Goal: Information Seeking & Learning: Compare options

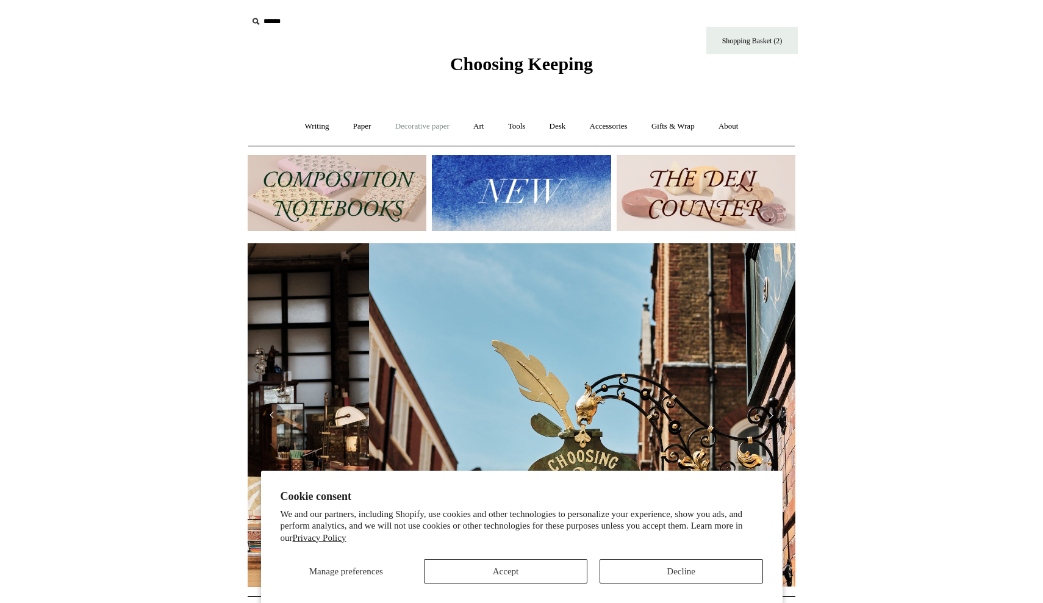
scroll to position [0, 548]
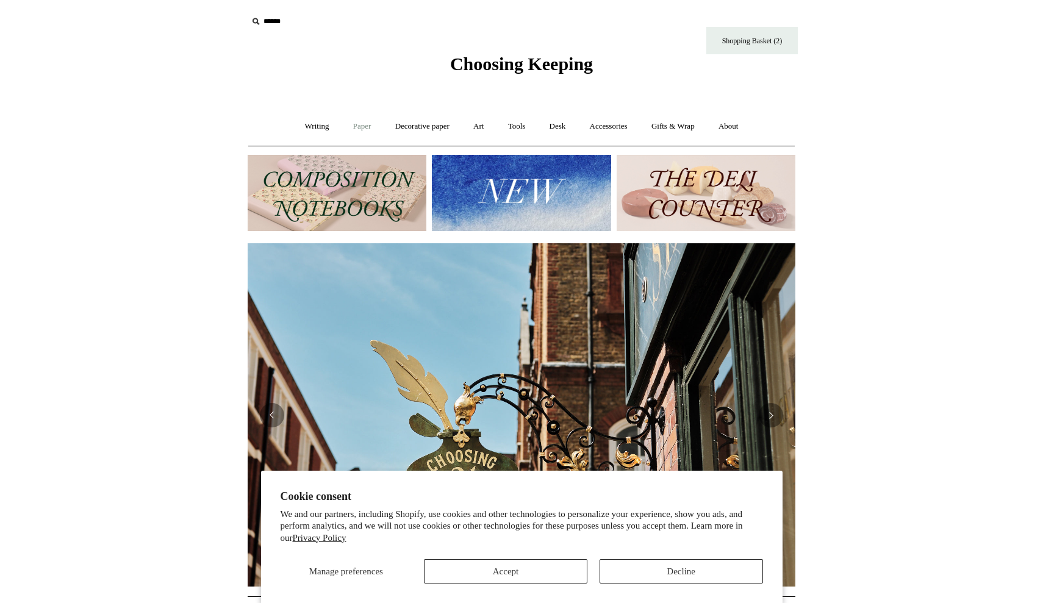
click at [355, 129] on link "Paper +" at bounding box center [362, 126] width 40 height 32
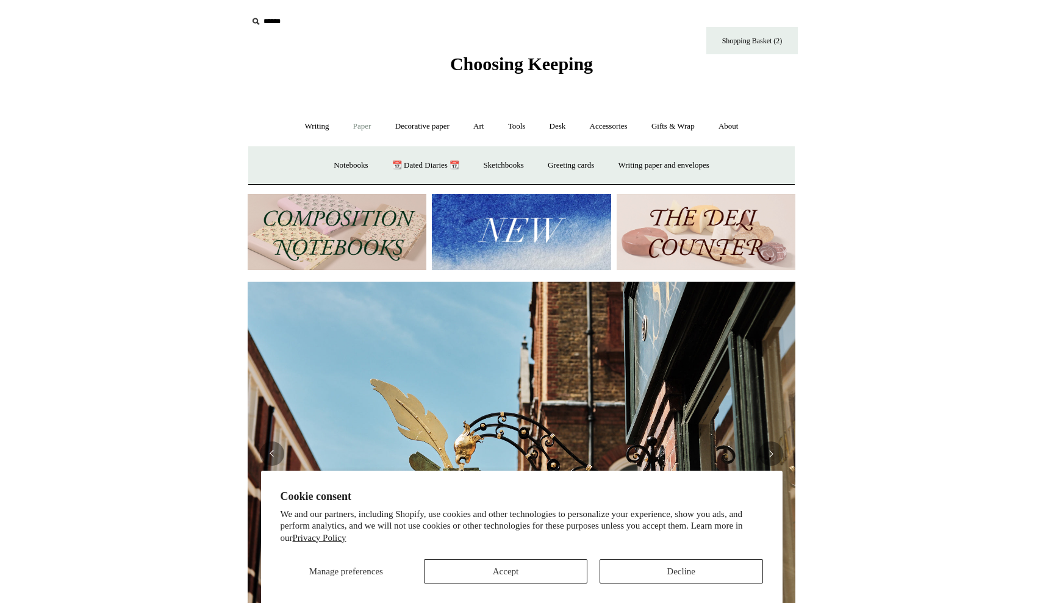
click at [355, 129] on link "Paper -" at bounding box center [362, 126] width 40 height 32
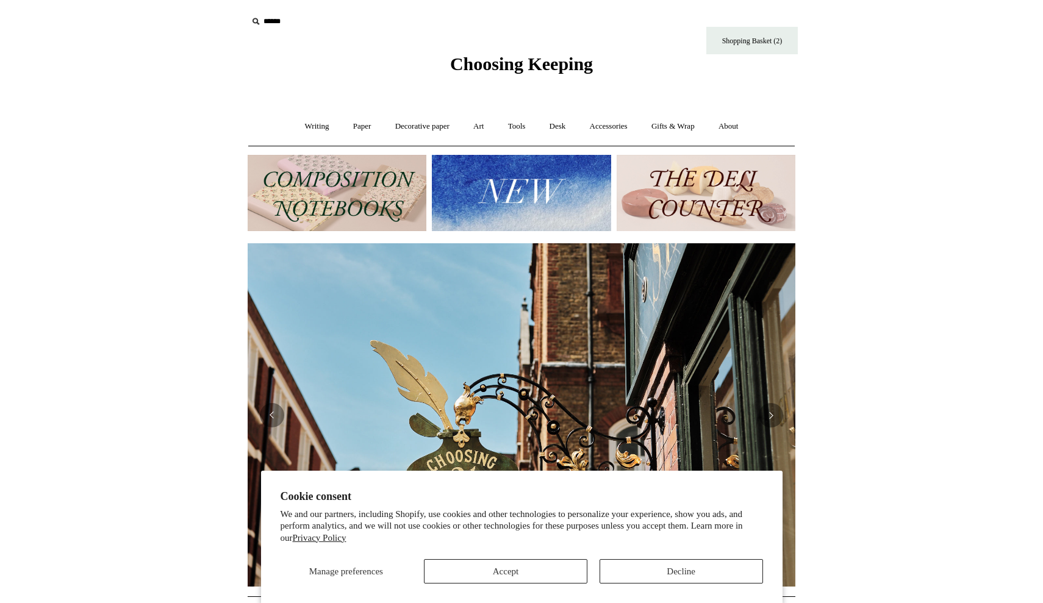
click at [539, 574] on button "Accept" at bounding box center [506, 571] width 164 height 24
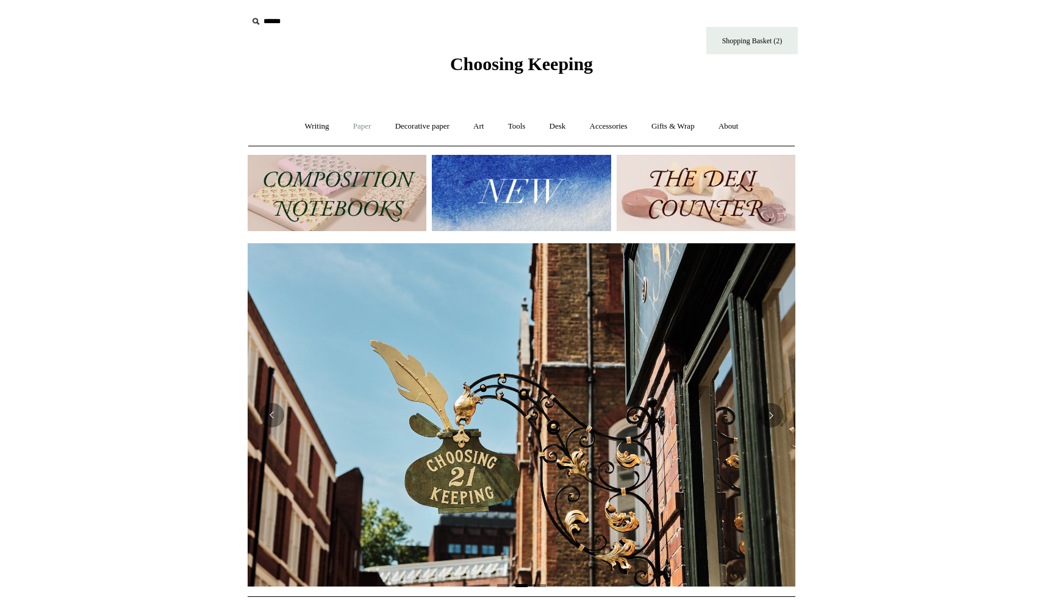
click at [355, 126] on link "Paper +" at bounding box center [362, 126] width 40 height 32
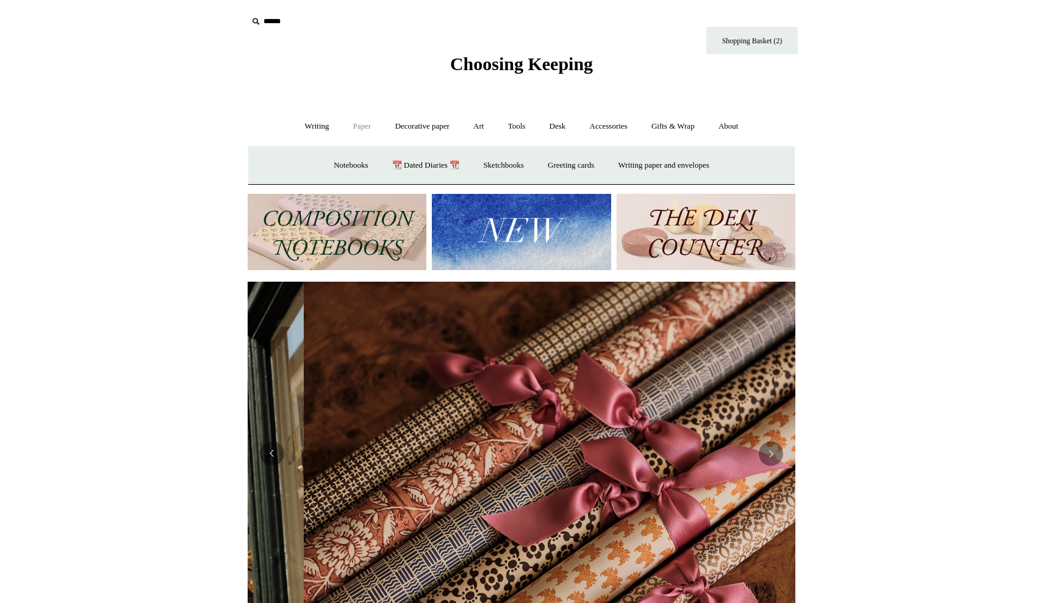
scroll to position [0, 1096]
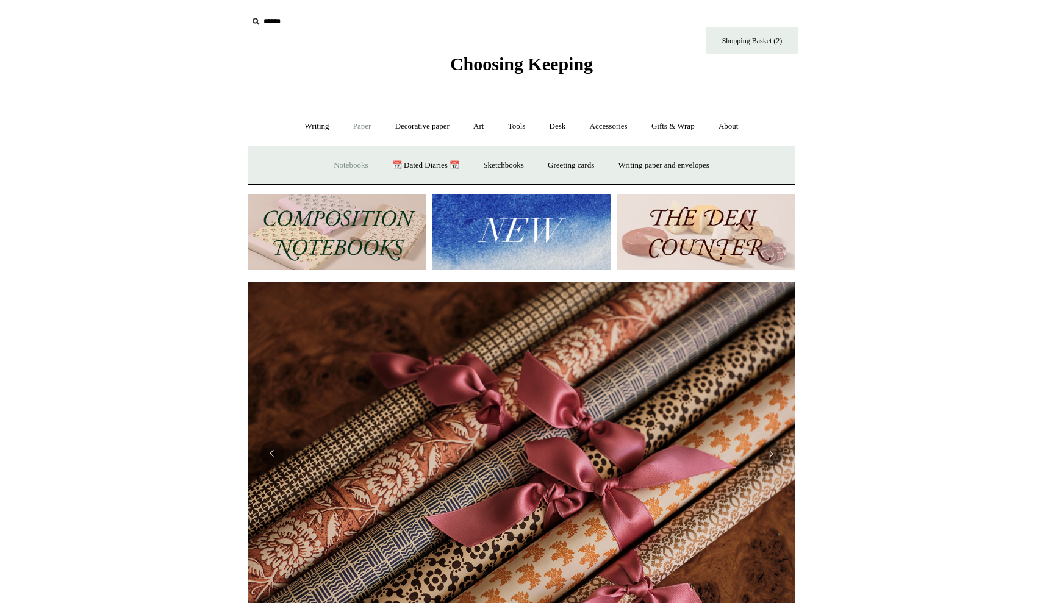
click at [348, 167] on link "Notebooks +" at bounding box center [351, 165] width 56 height 32
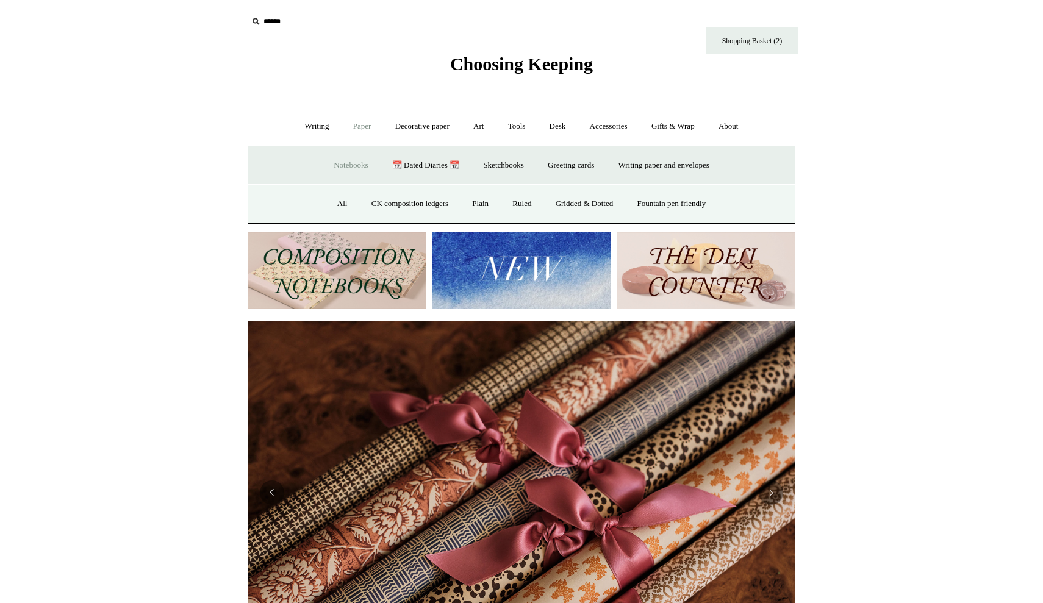
scroll to position [0, 0]
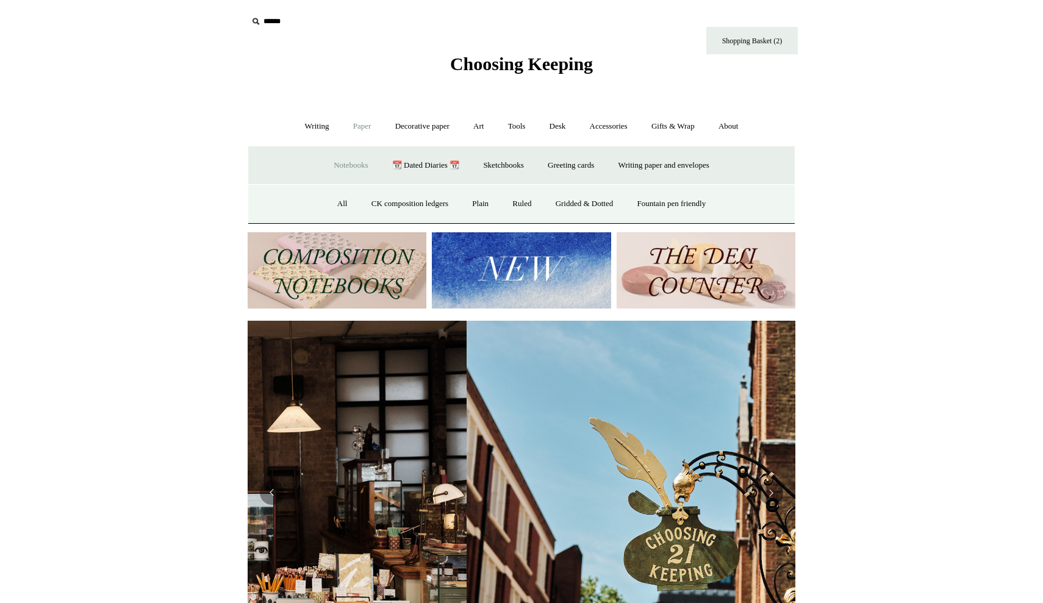
click at [340, 165] on link "Notebooks -" at bounding box center [351, 165] width 56 height 32
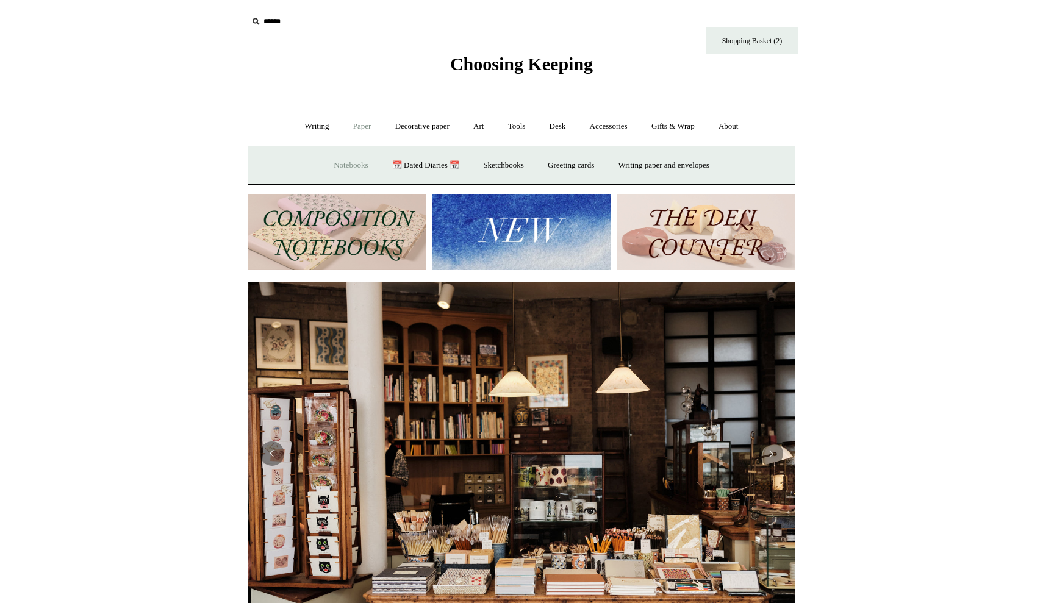
click at [340, 165] on link "Notebooks +" at bounding box center [351, 165] width 56 height 32
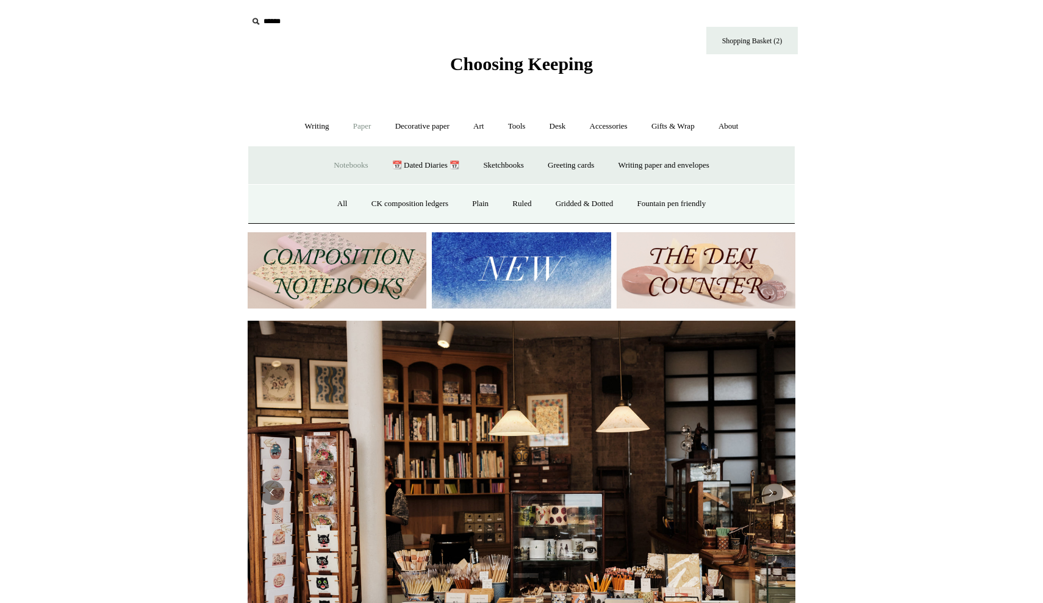
click at [365, 264] on img at bounding box center [337, 270] width 179 height 76
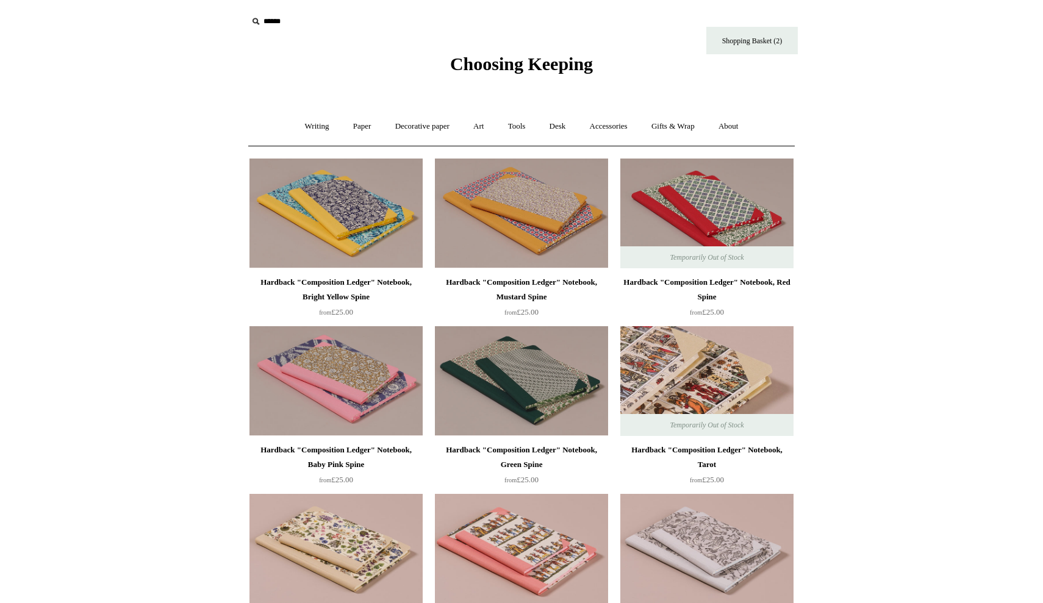
click at [677, 383] on img at bounding box center [706, 381] width 173 height 110
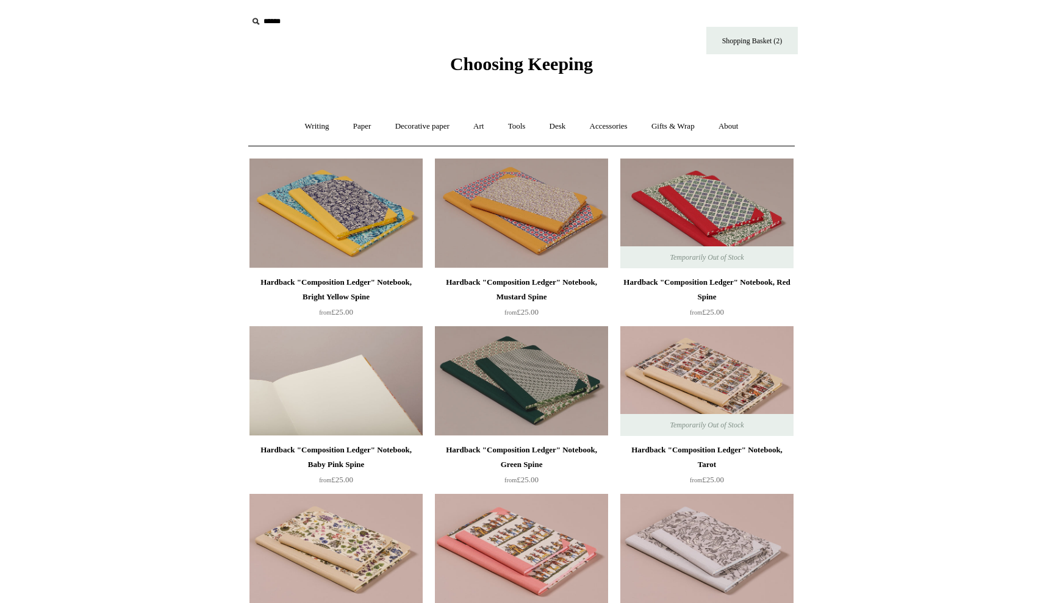
click at [358, 387] on img at bounding box center [336, 381] width 173 height 110
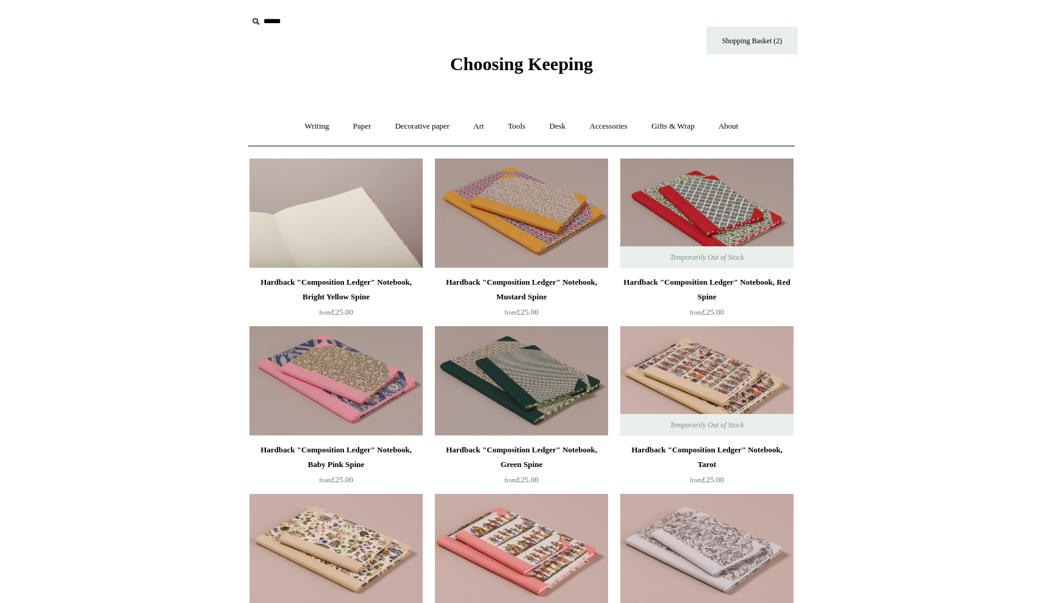
click at [358, 227] on img at bounding box center [336, 214] width 173 height 110
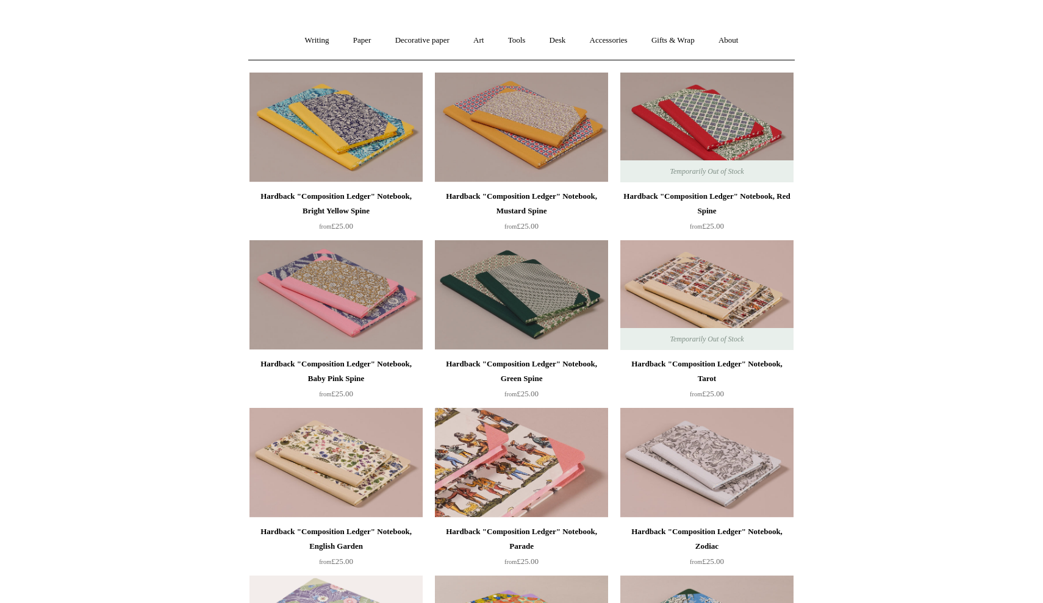
scroll to position [189, 0]
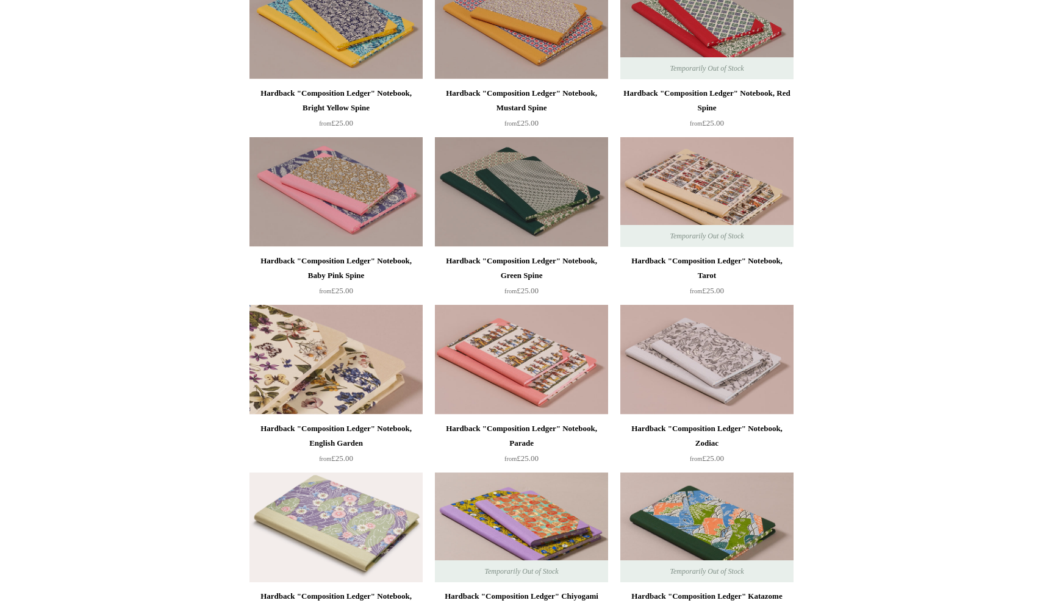
click at [358, 384] on img at bounding box center [336, 360] width 173 height 110
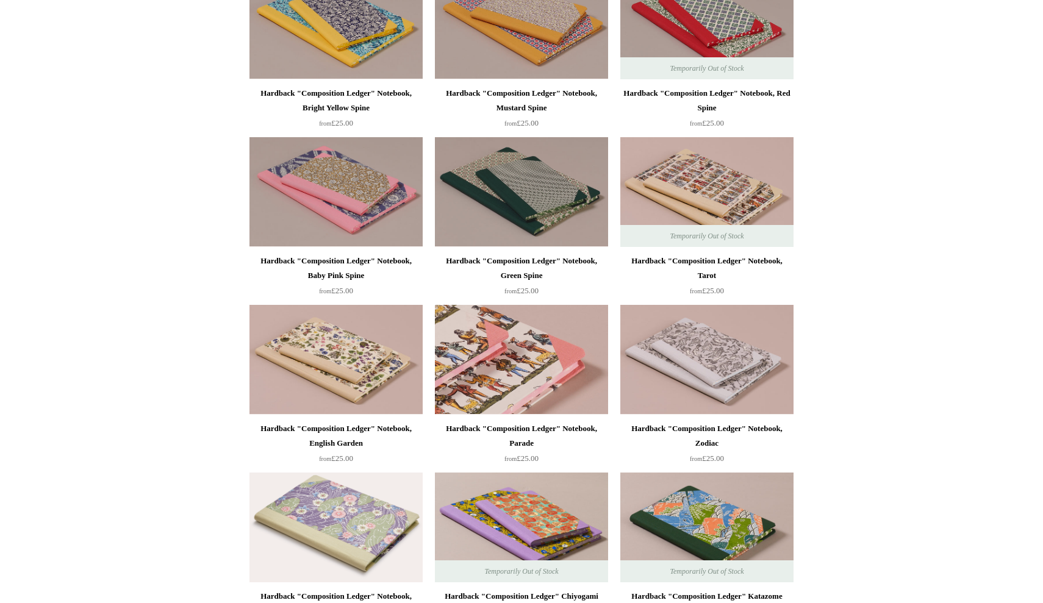
click at [452, 354] on img at bounding box center [521, 360] width 173 height 110
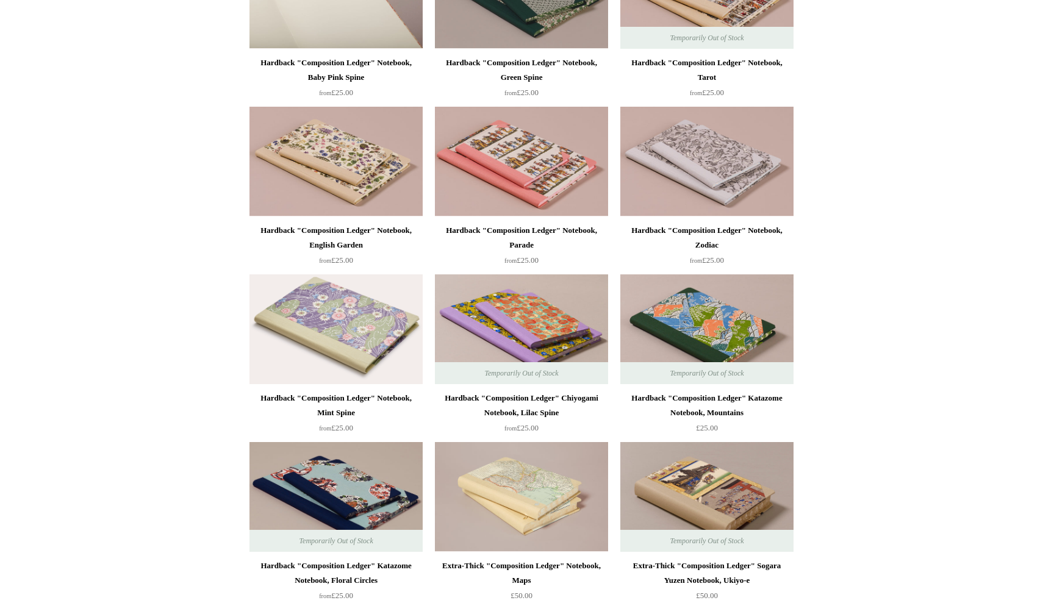
scroll to position [405, 0]
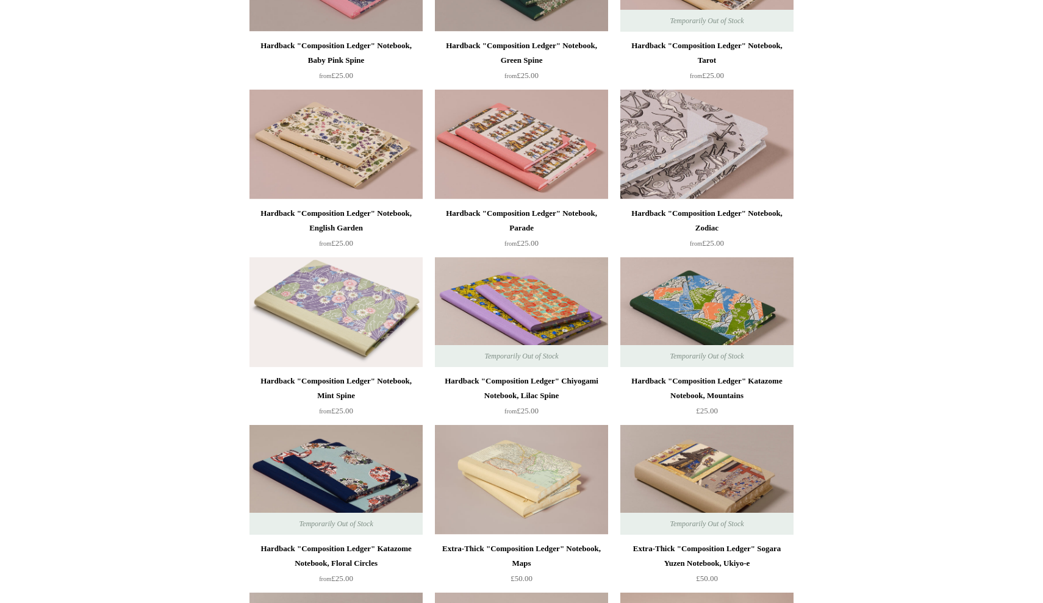
click at [736, 125] on img at bounding box center [706, 145] width 173 height 110
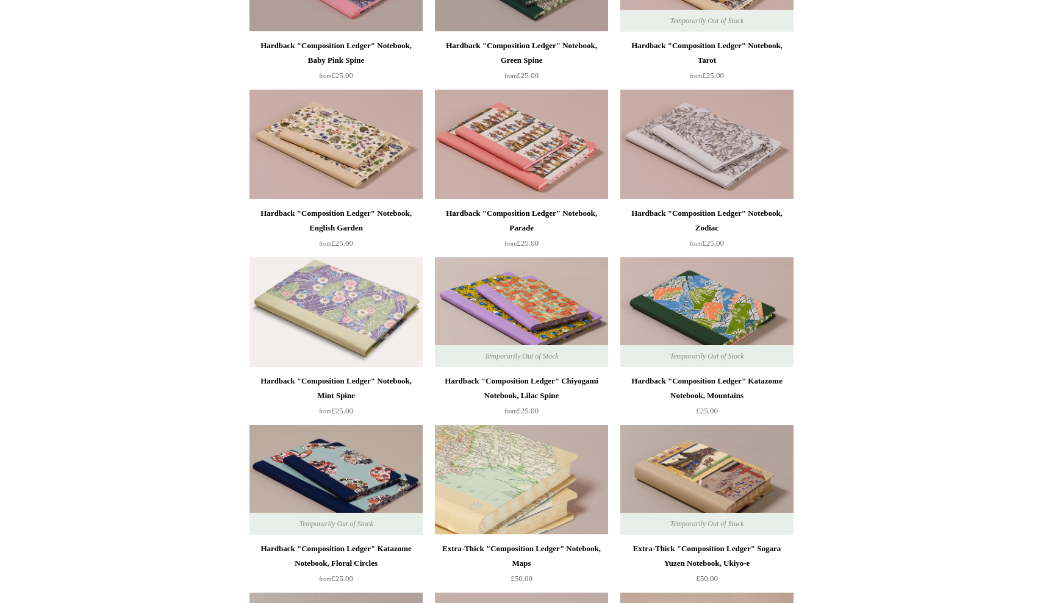
click at [499, 509] on img at bounding box center [521, 480] width 173 height 110
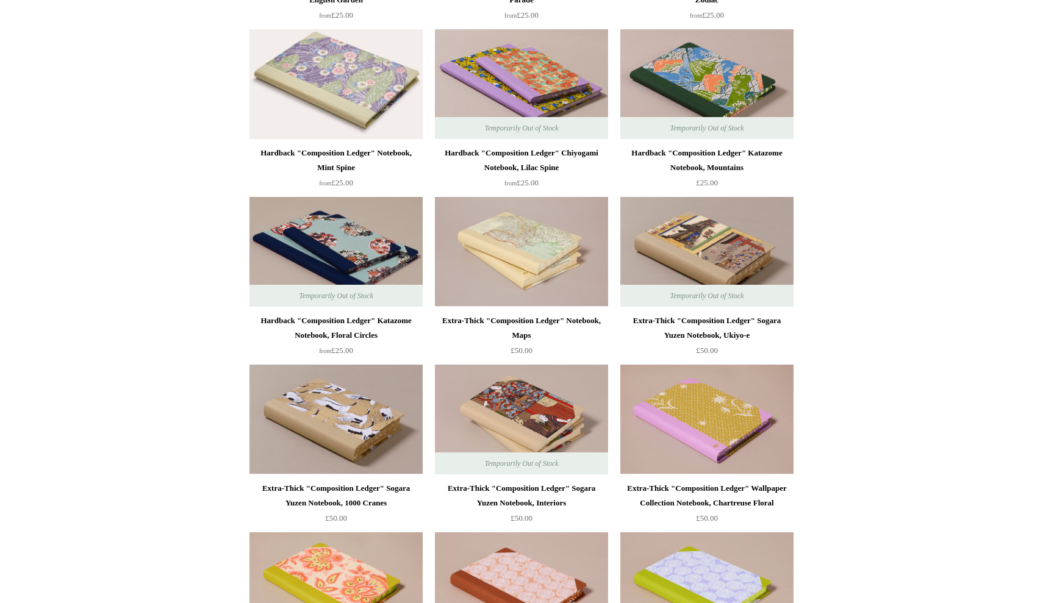
scroll to position [642, 0]
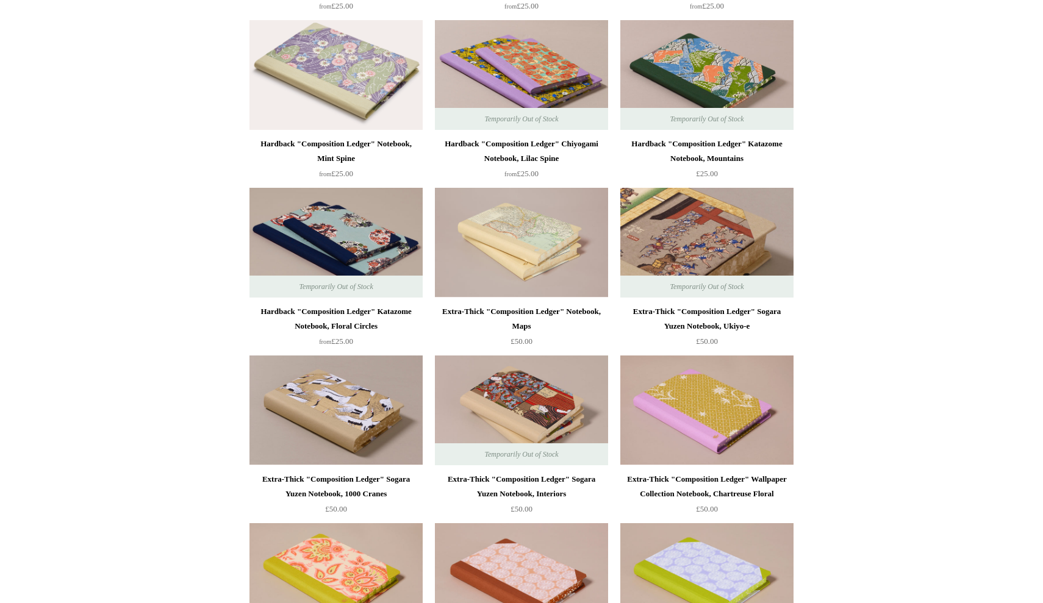
click at [679, 252] on img at bounding box center [706, 243] width 173 height 110
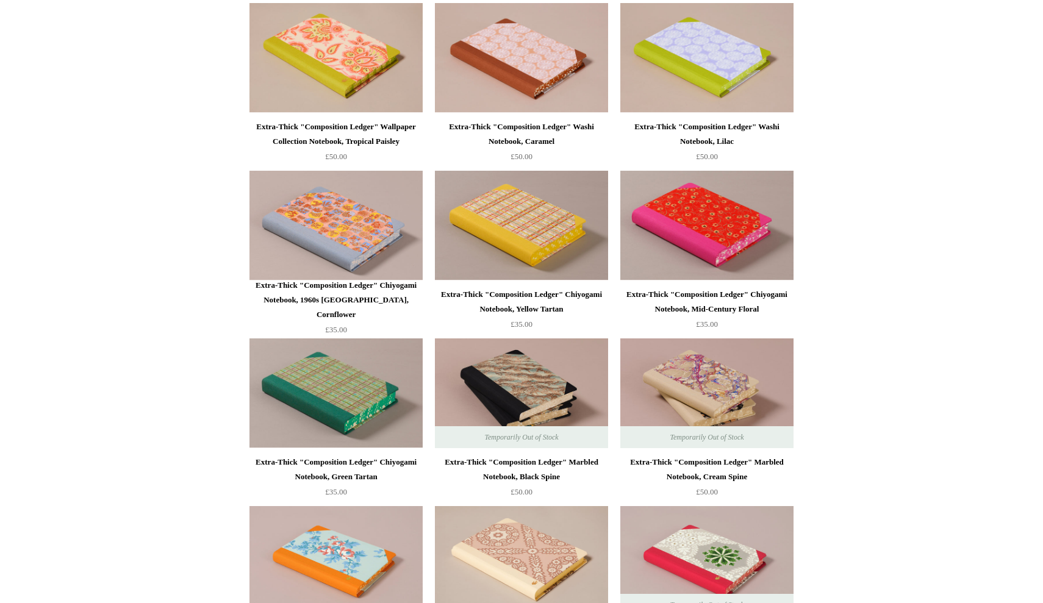
scroll to position [1167, 0]
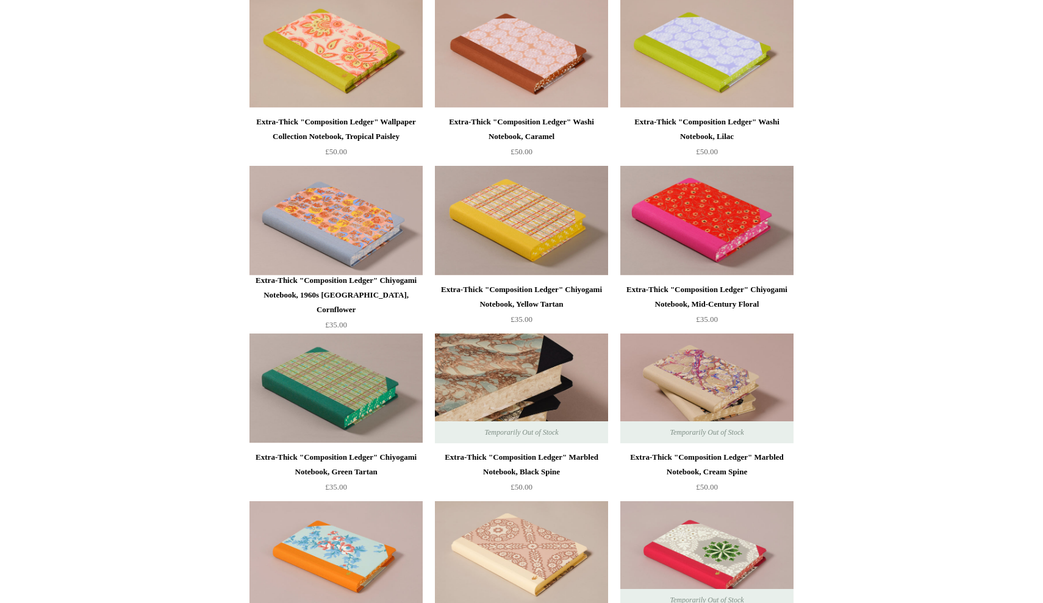
click at [520, 393] on img at bounding box center [521, 389] width 173 height 110
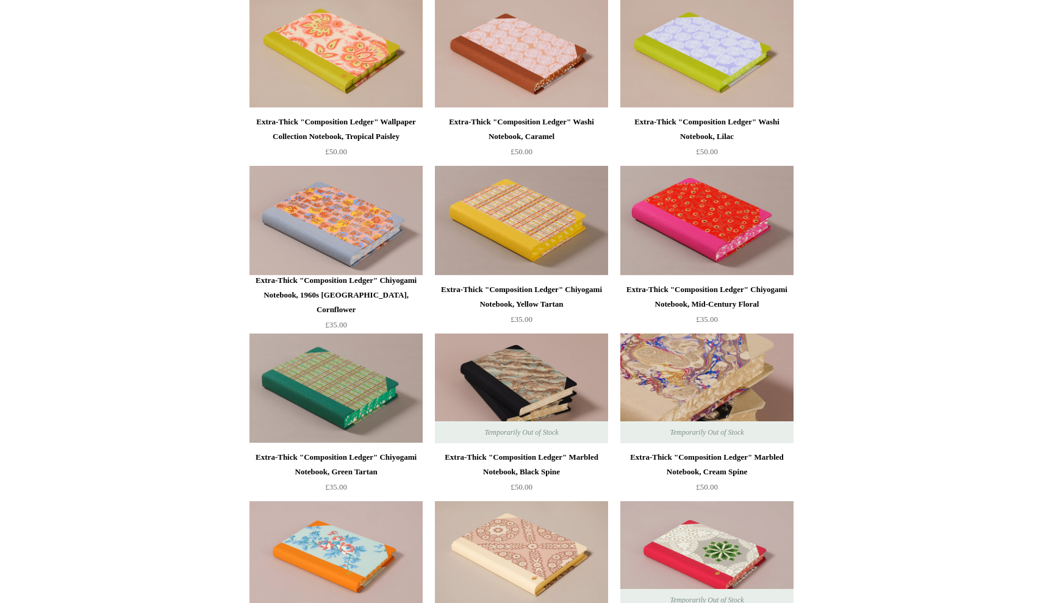
click at [668, 388] on img at bounding box center [706, 389] width 173 height 110
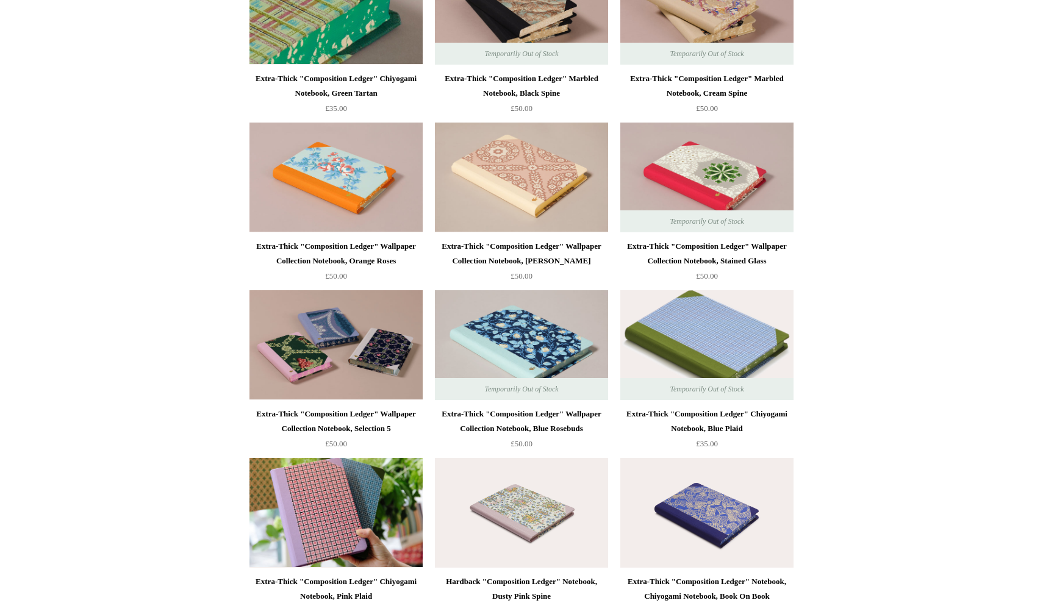
scroll to position [1547, 0]
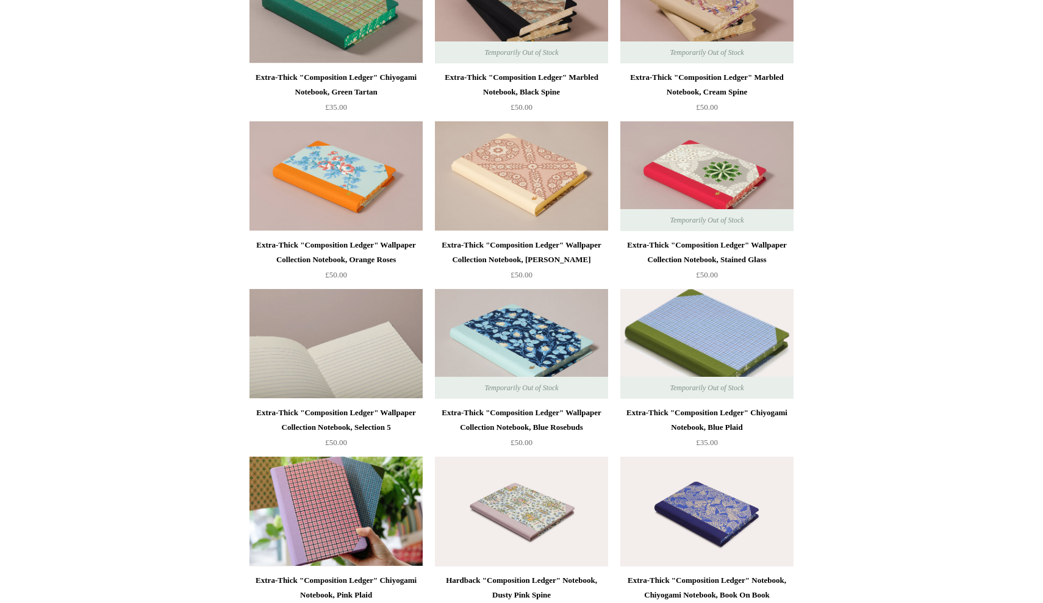
click at [379, 367] on img at bounding box center [336, 344] width 173 height 110
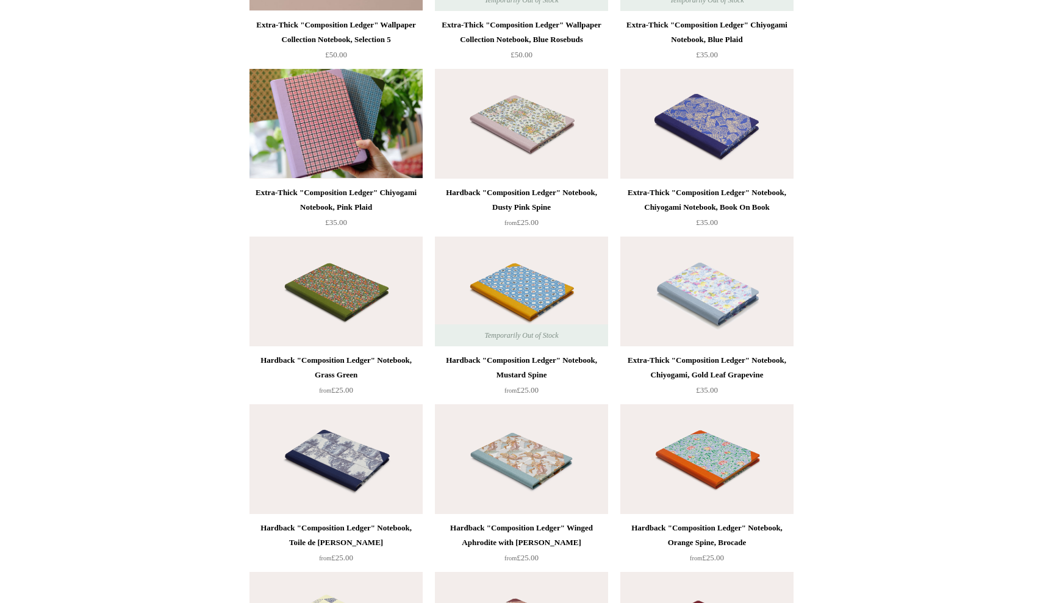
scroll to position [1936, 0]
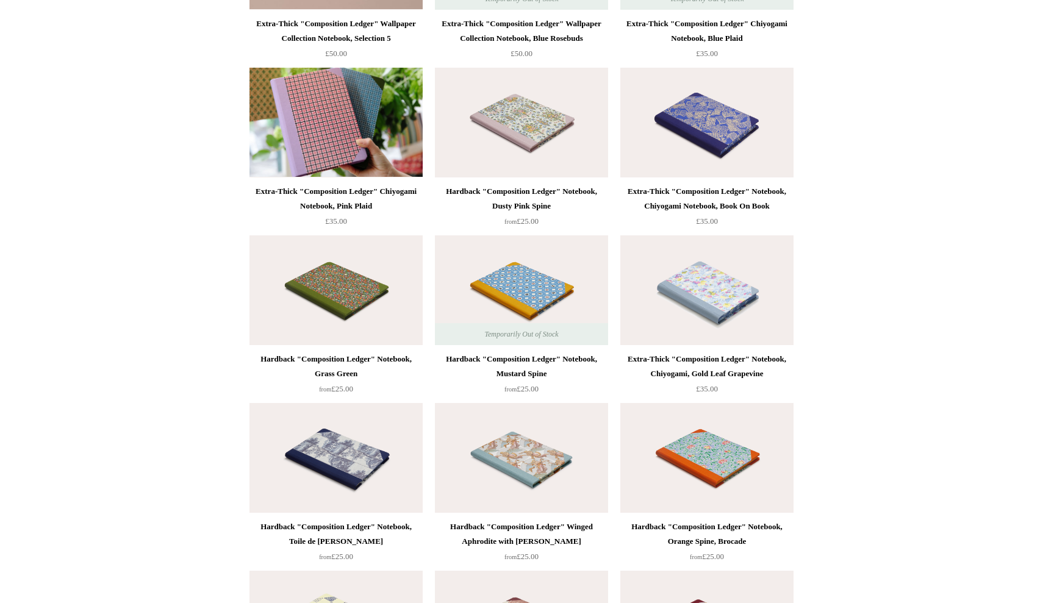
click at [344, 464] on img at bounding box center [336, 458] width 173 height 110
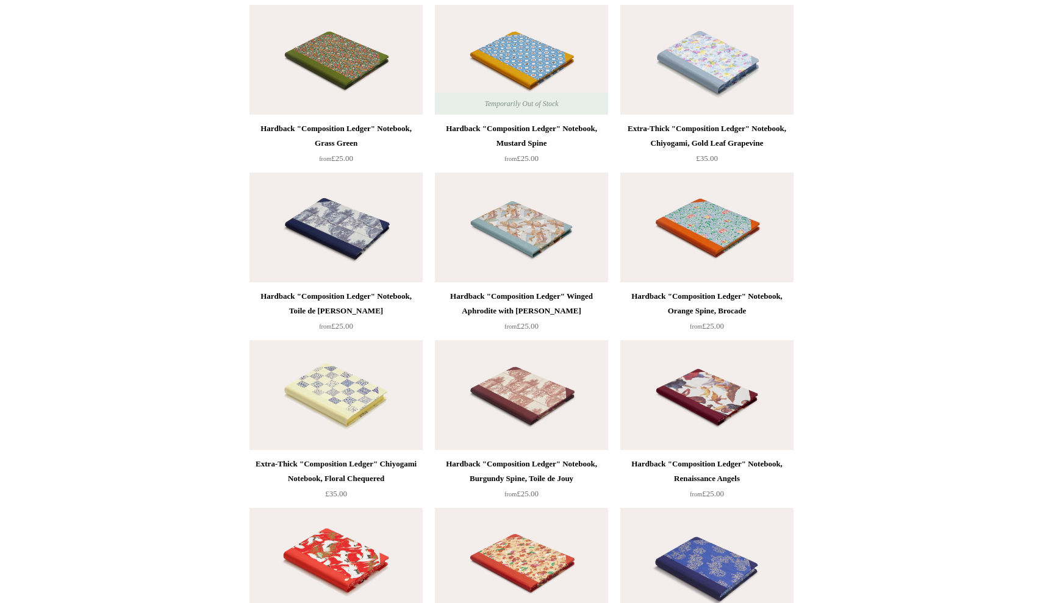
scroll to position [2176, 0]
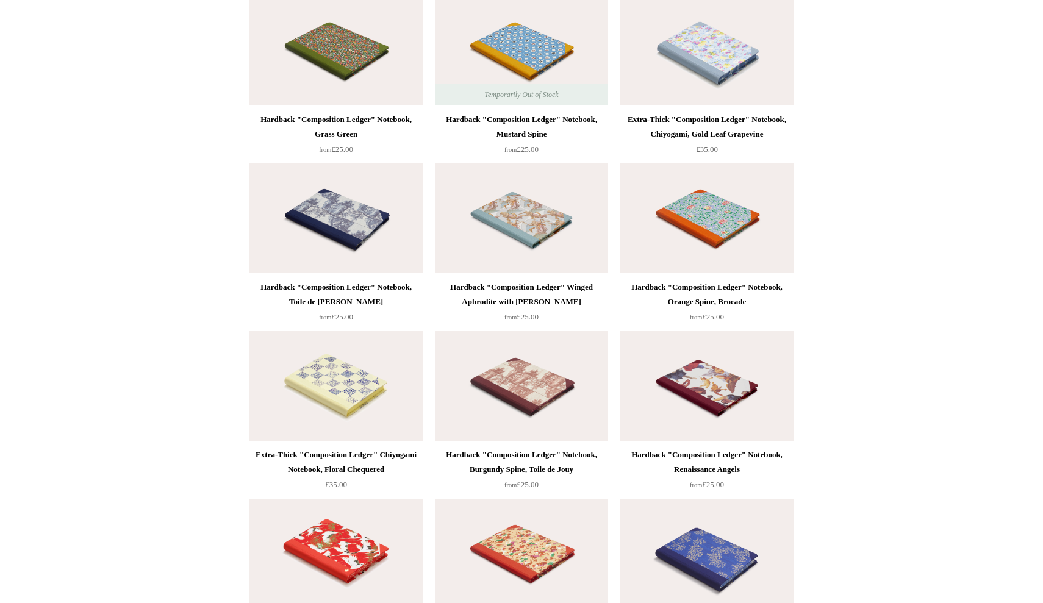
click at [504, 242] on img at bounding box center [521, 219] width 173 height 110
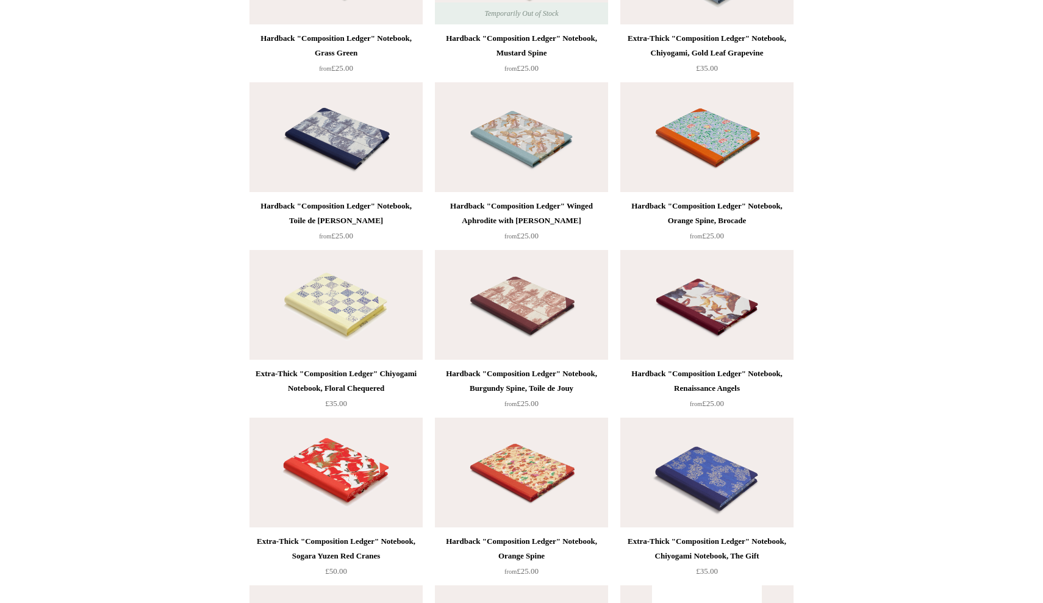
scroll to position [2171, 0]
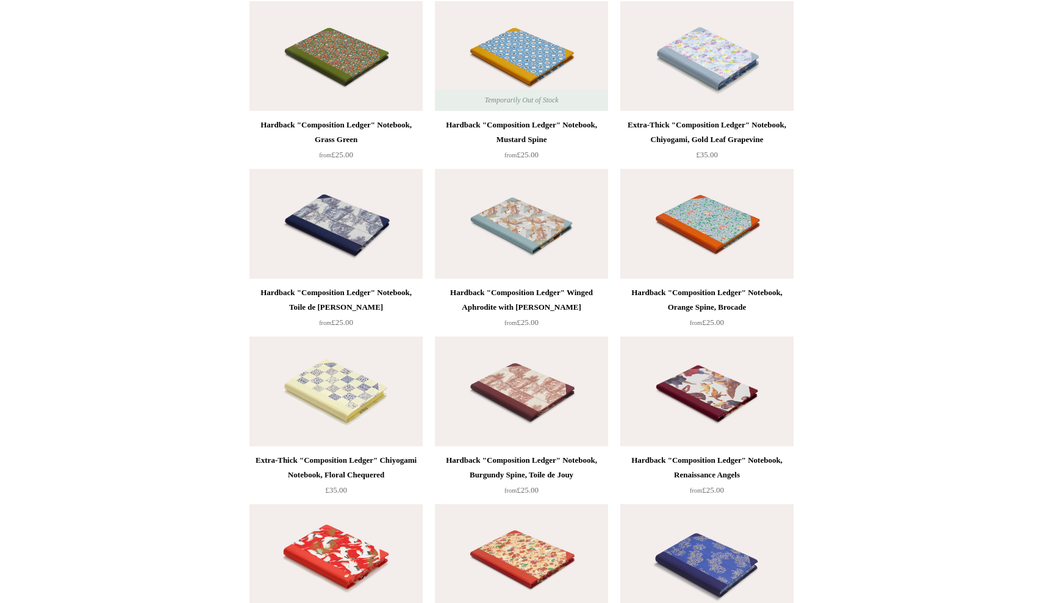
click at [541, 389] on img at bounding box center [521, 392] width 173 height 110
click at [337, 243] on img at bounding box center [336, 224] width 173 height 110
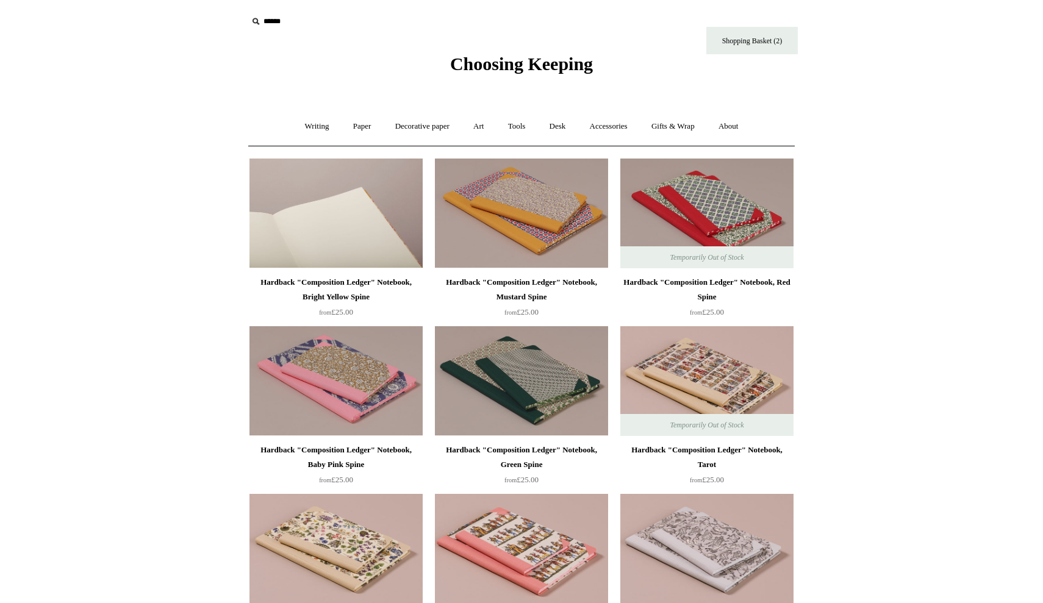
scroll to position [0, 0]
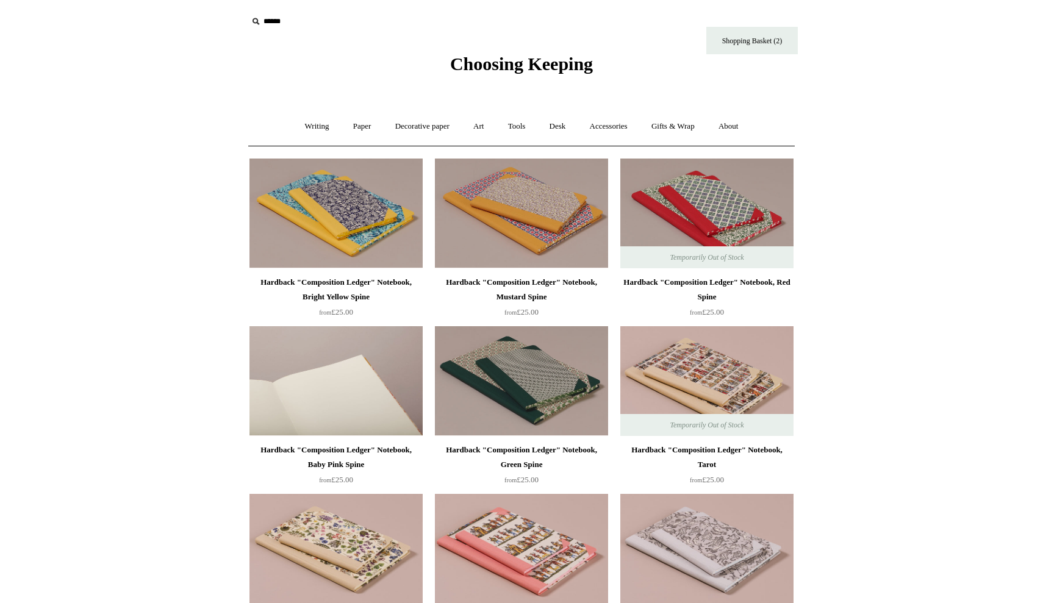
click at [348, 380] on img at bounding box center [336, 381] width 173 height 110
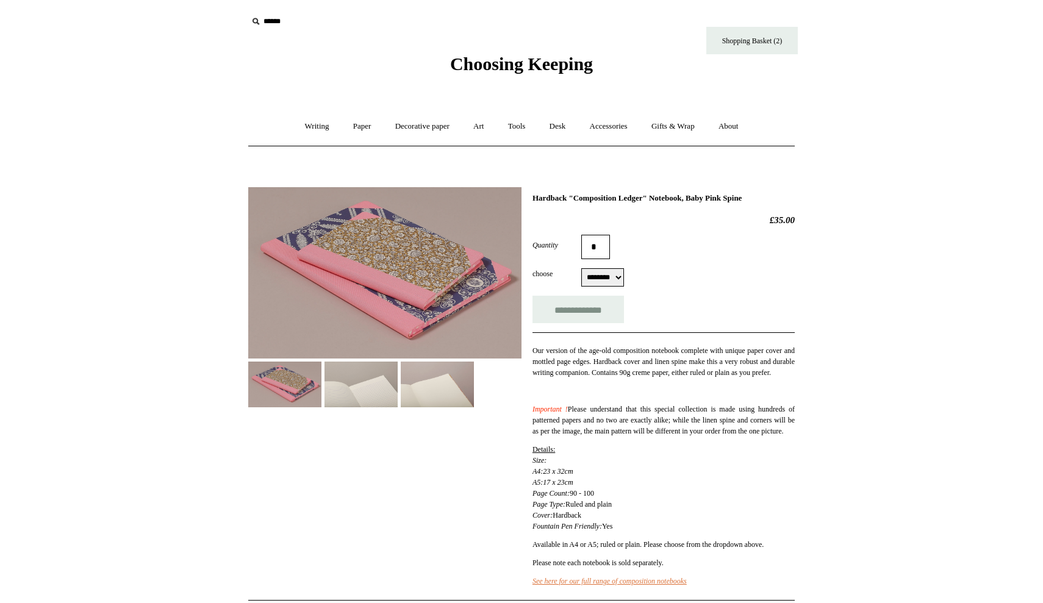
select select "********"
click at [384, 292] on img at bounding box center [384, 272] width 273 height 171
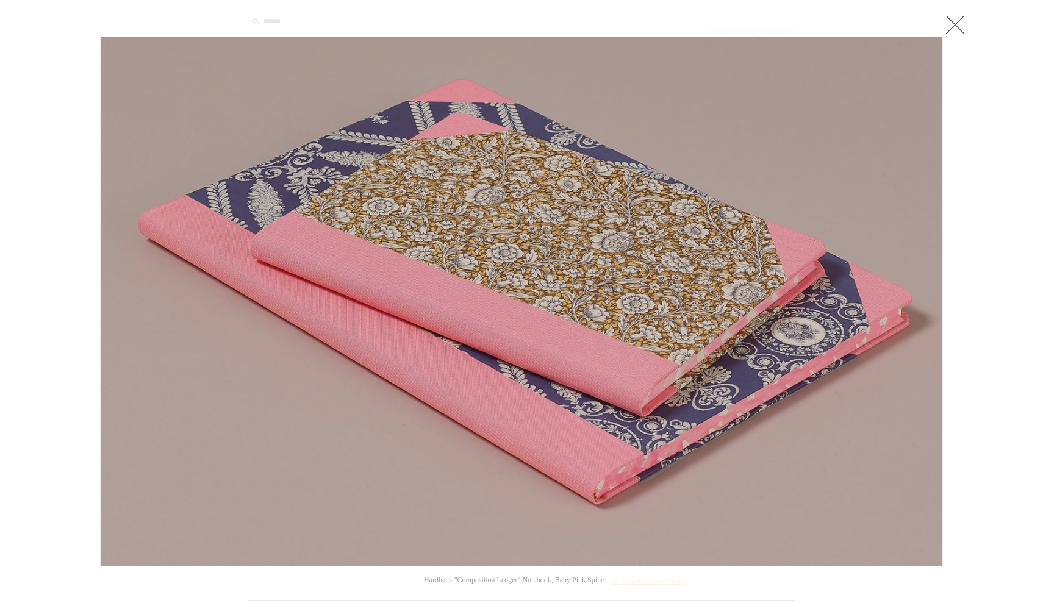
click at [955, 21] on link at bounding box center [955, 24] width 24 height 24
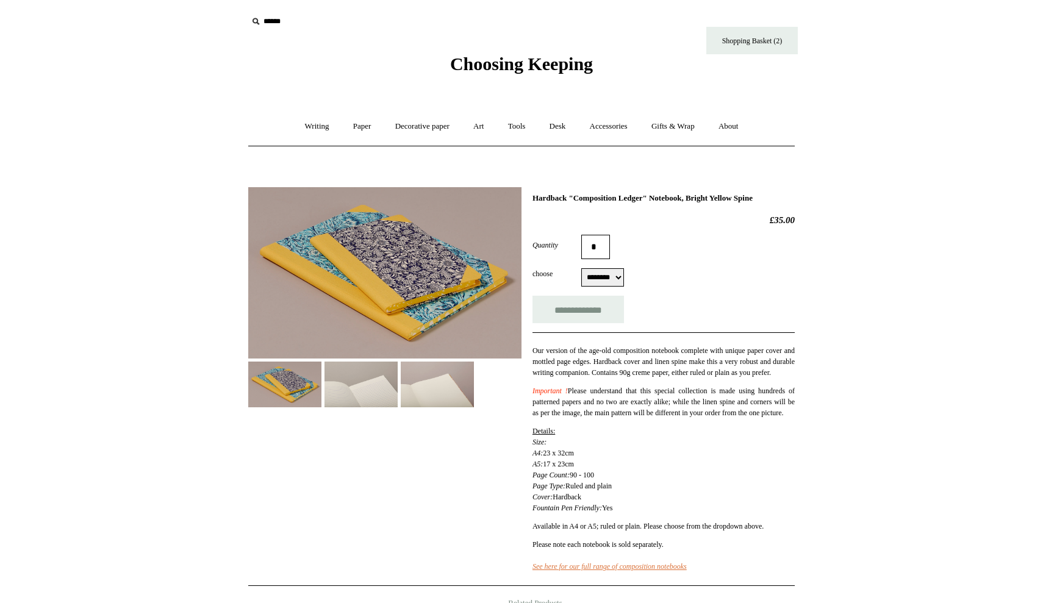
select select "********"
click at [423, 253] on img at bounding box center [384, 272] width 273 height 171
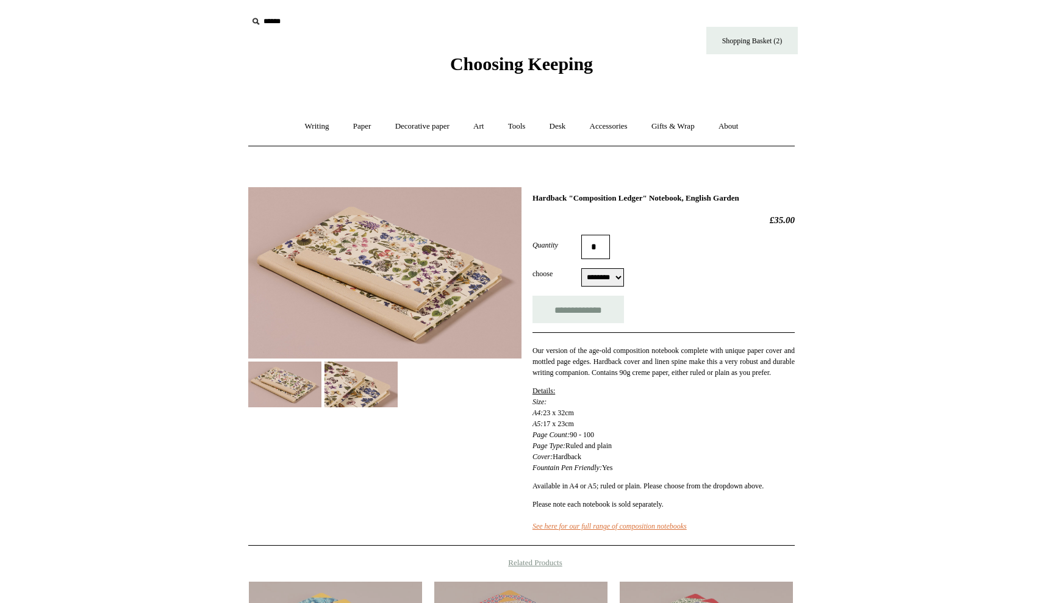
select select "********"
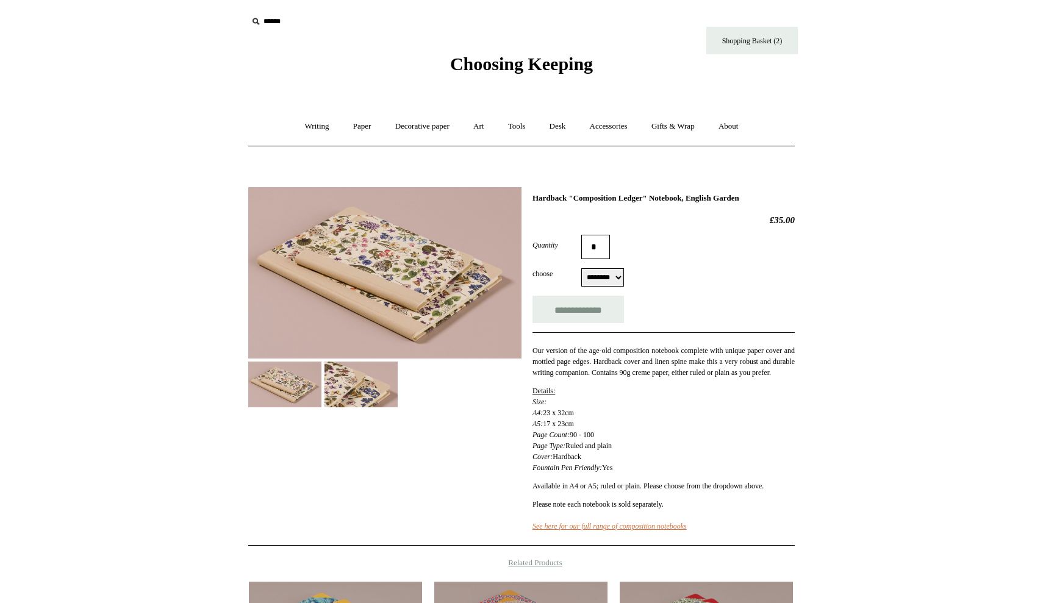
click at [396, 297] on img at bounding box center [384, 272] width 273 height 171
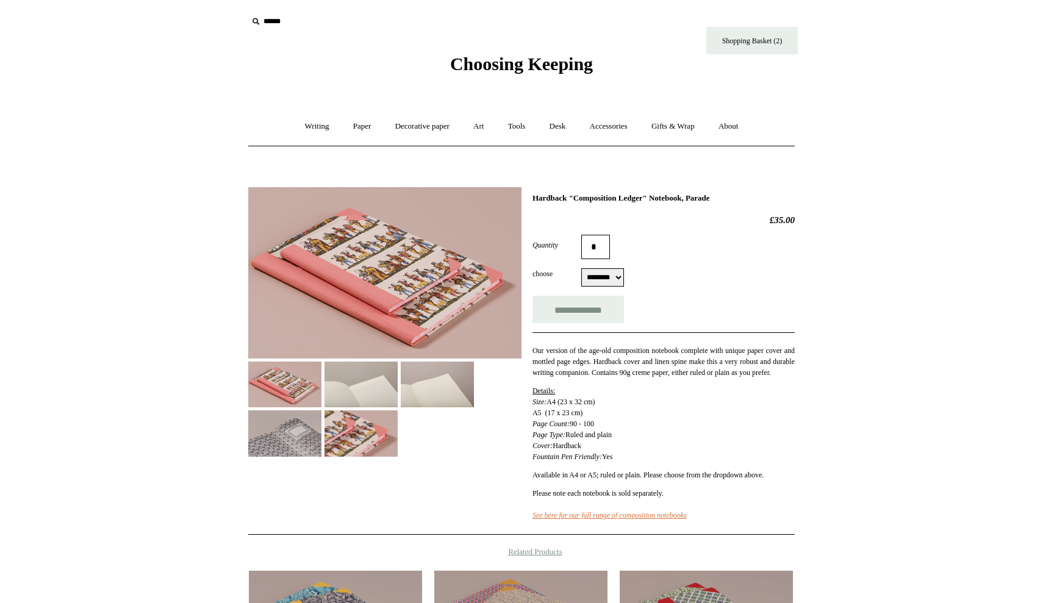
click at [359, 273] on img at bounding box center [384, 272] width 273 height 171
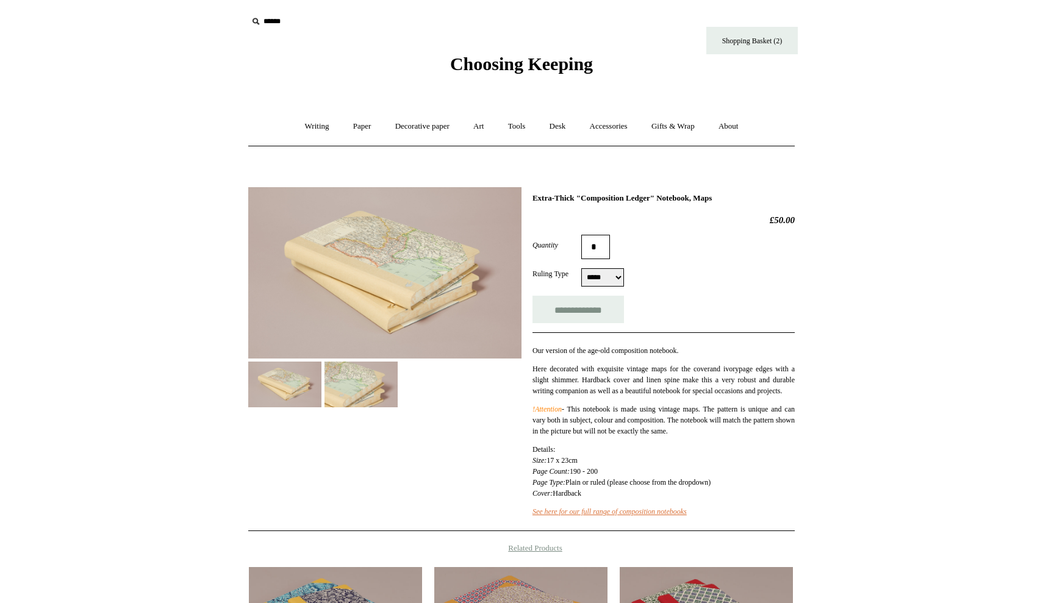
click at [376, 270] on img at bounding box center [384, 272] width 273 height 171
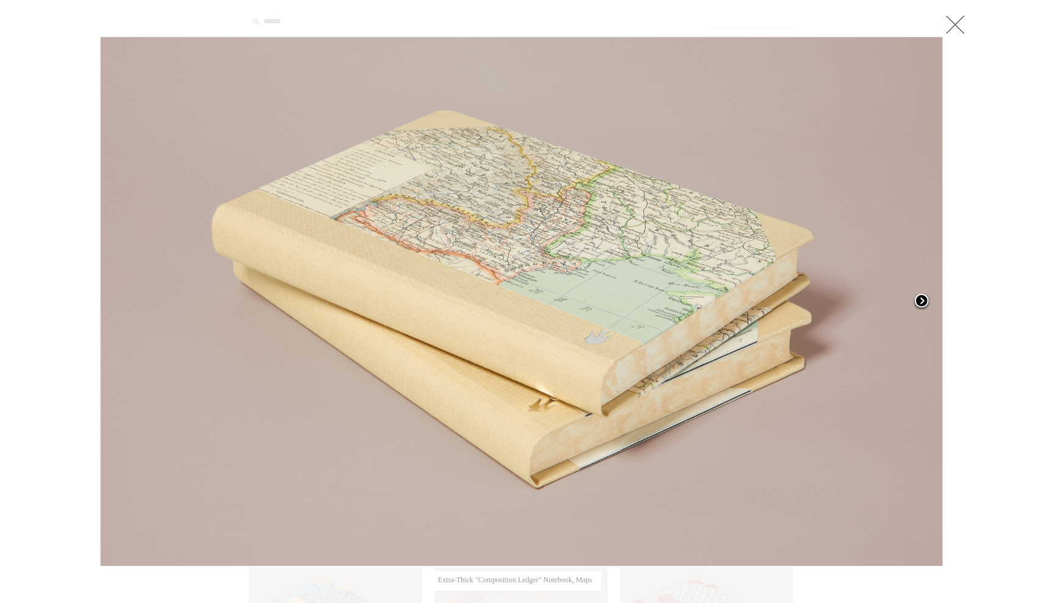
click at [922, 300] on span at bounding box center [922, 302] width 18 height 18
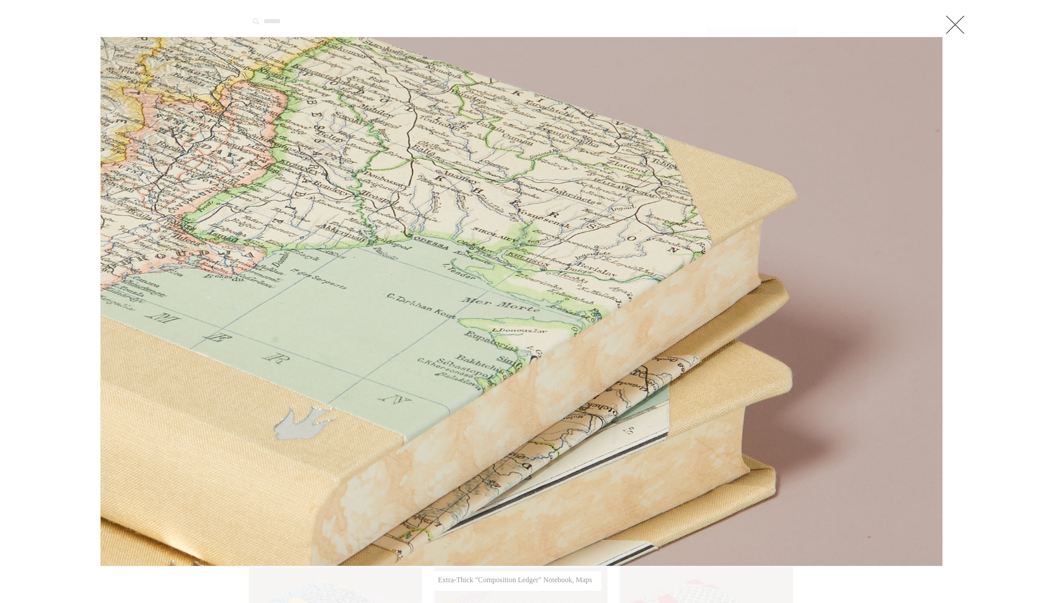
click at [922, 300] on link at bounding box center [795, 302] width 295 height 530
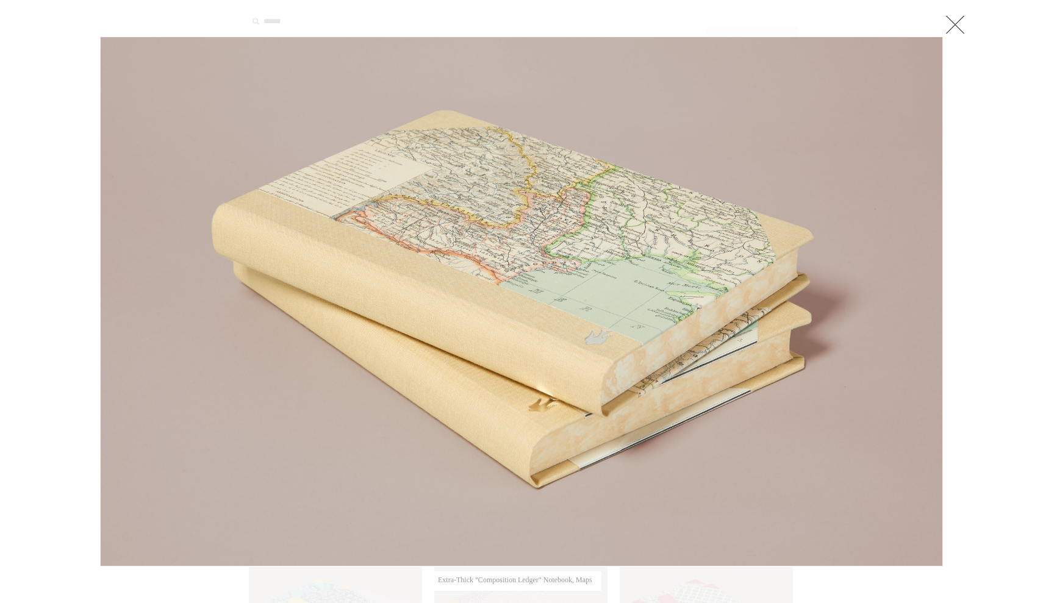
click at [922, 300] on link at bounding box center [795, 302] width 295 height 530
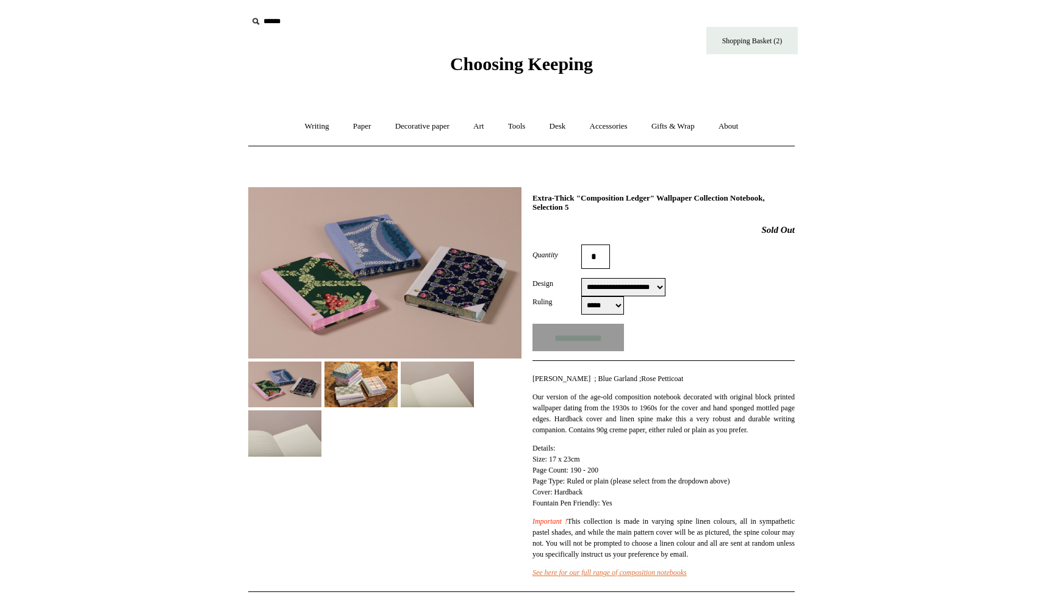
select select "**********"
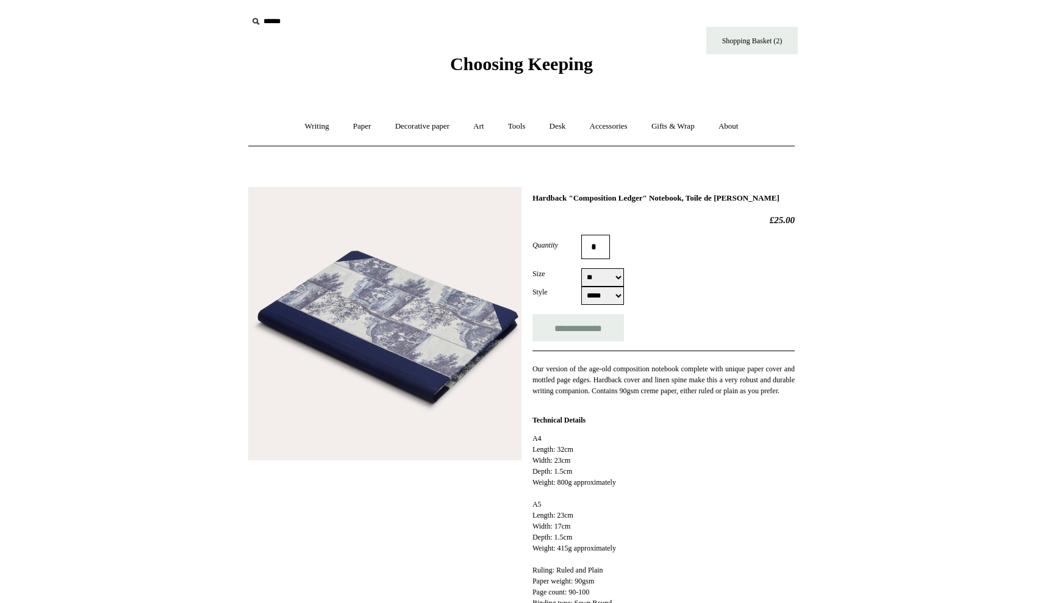
click at [434, 341] on img at bounding box center [384, 323] width 273 height 273
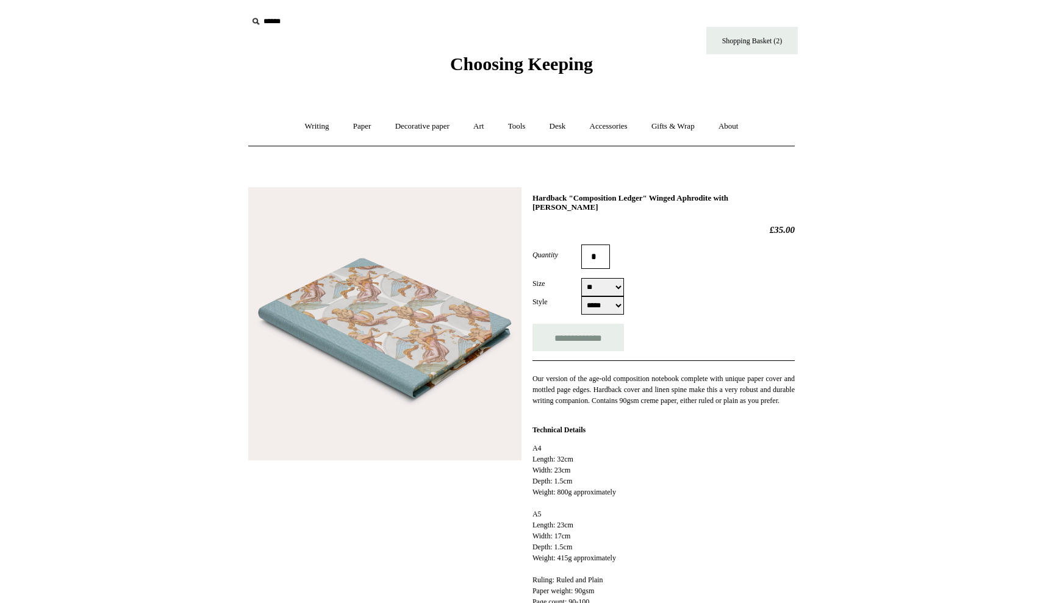
select select "**"
click at [356, 345] on img at bounding box center [384, 323] width 273 height 273
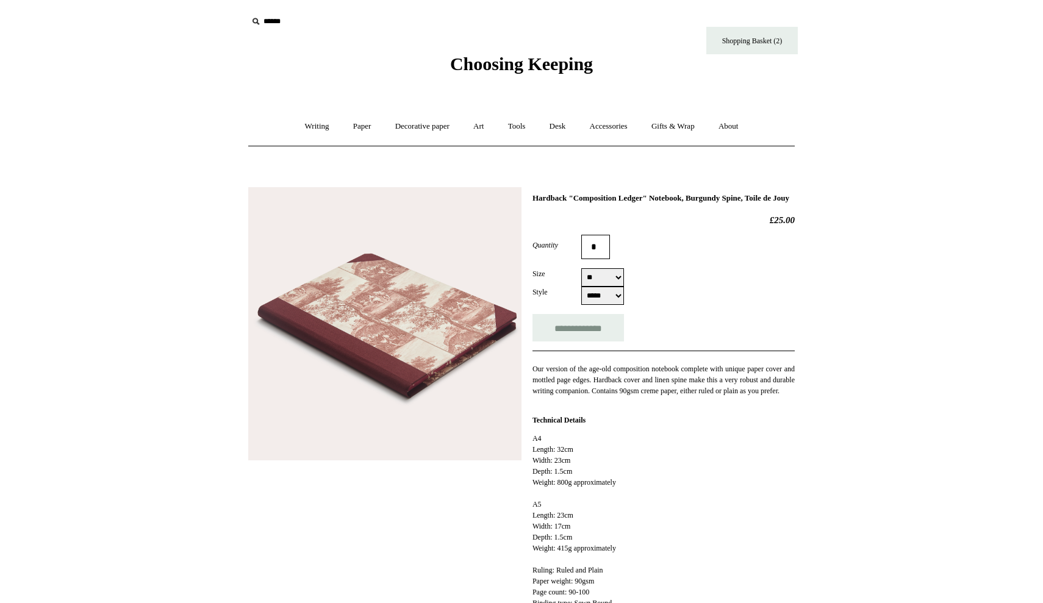
click at [398, 365] on img at bounding box center [384, 323] width 273 height 273
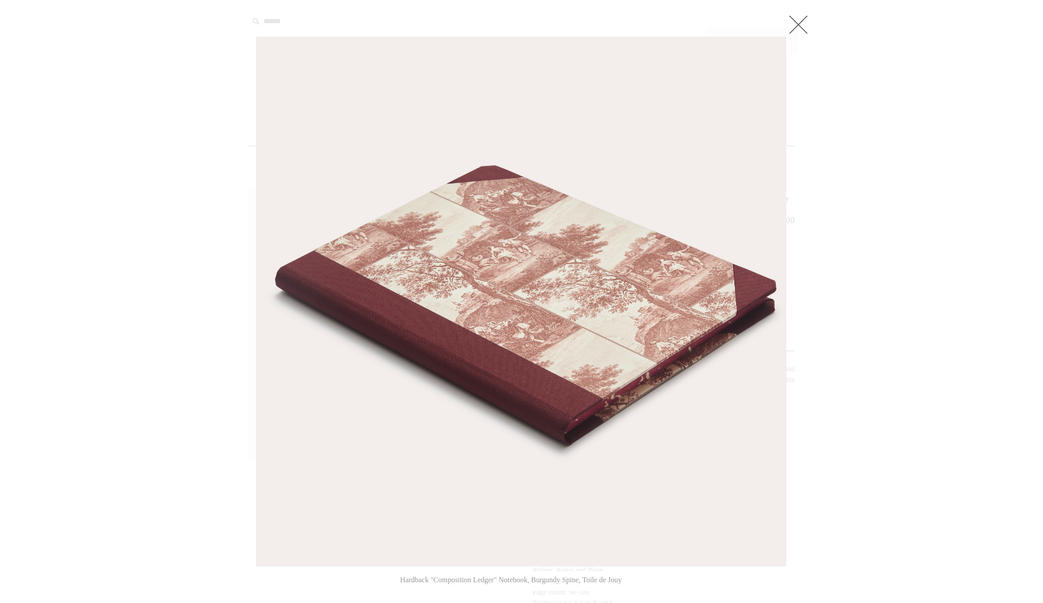
click at [797, 31] on link at bounding box center [798, 24] width 24 height 24
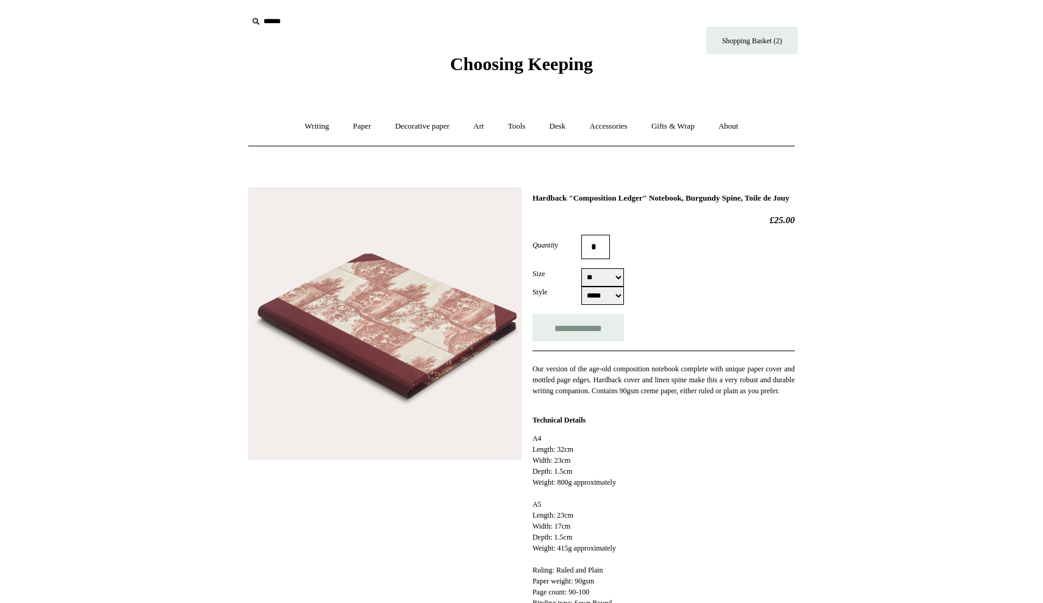
select select "**"
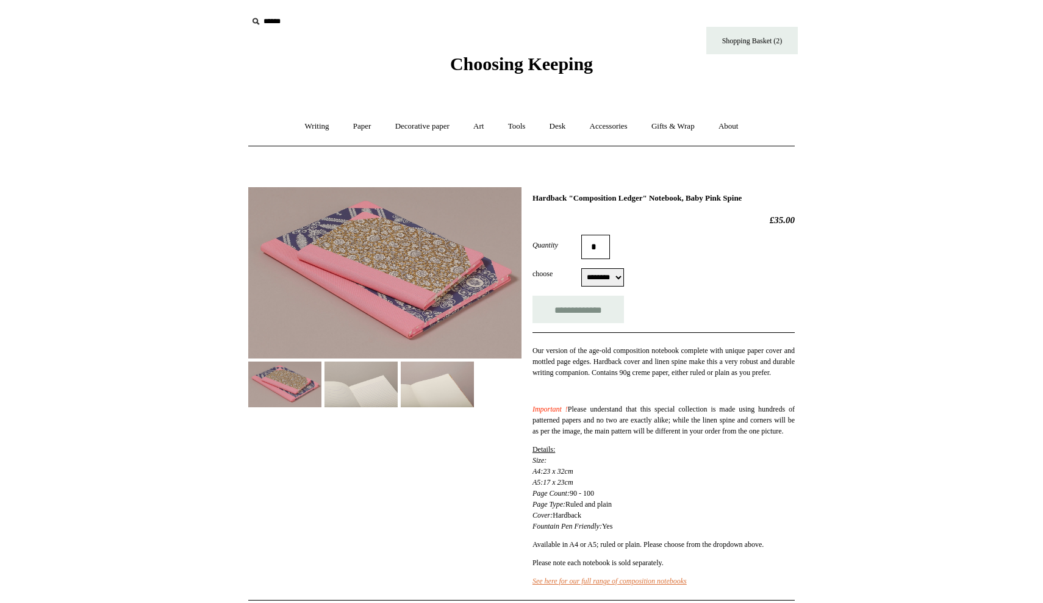
select select "********"
